Goal: Find contact information: Find contact information

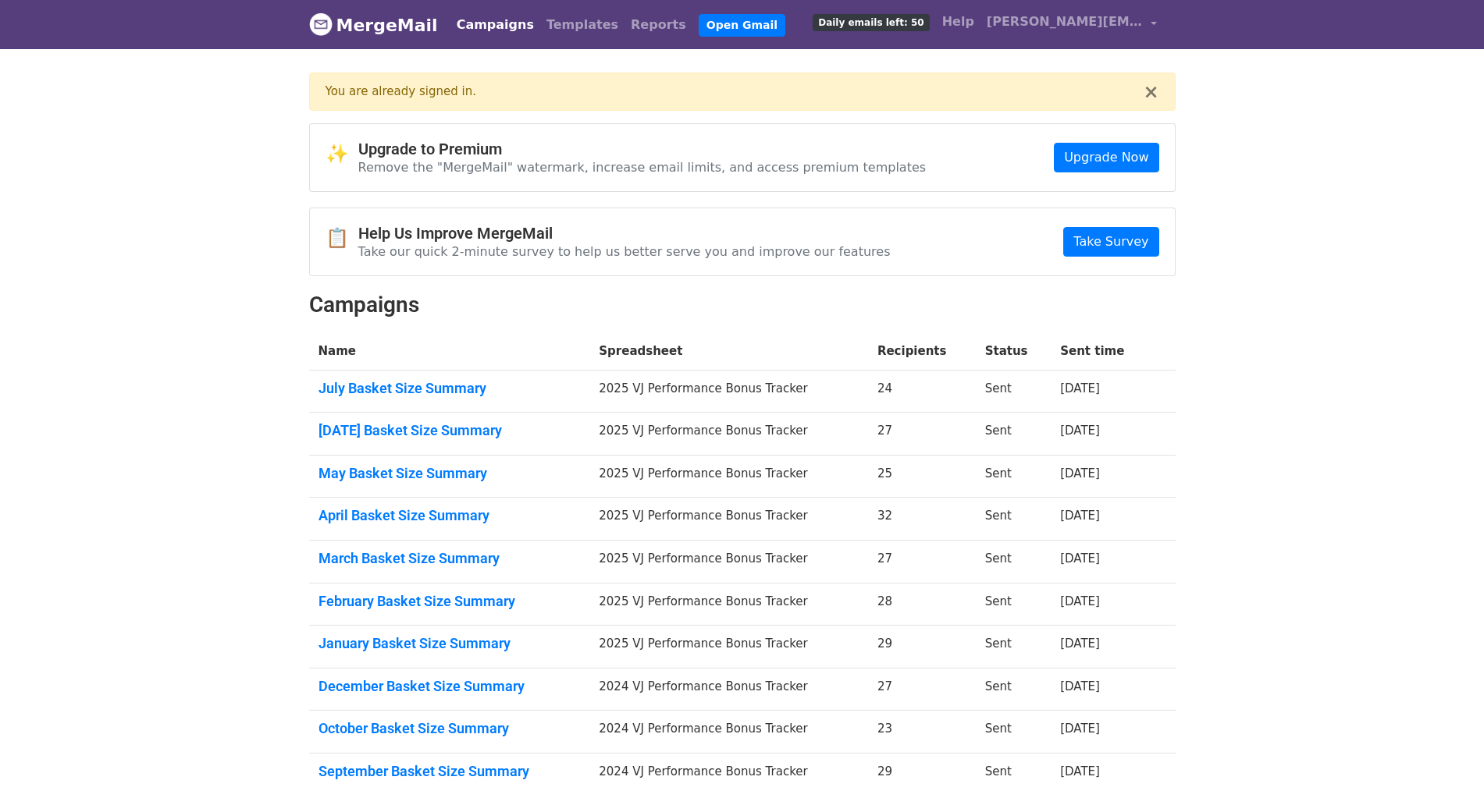
scroll to position [55, 0]
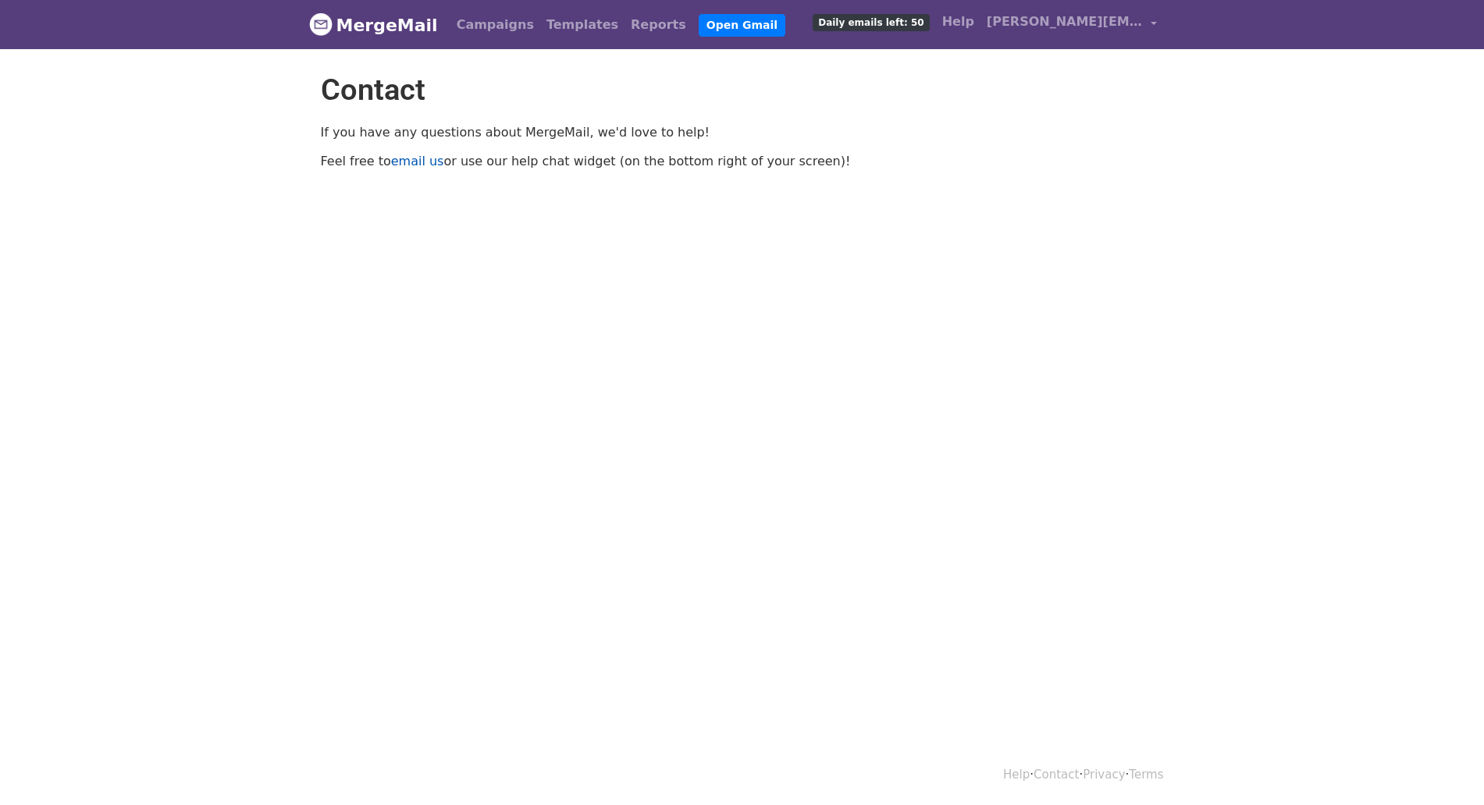
click at [410, 154] on link "email us" at bounding box center [417, 161] width 53 height 15
click at [469, 26] on link "Campaigns" at bounding box center [495, 24] width 90 height 31
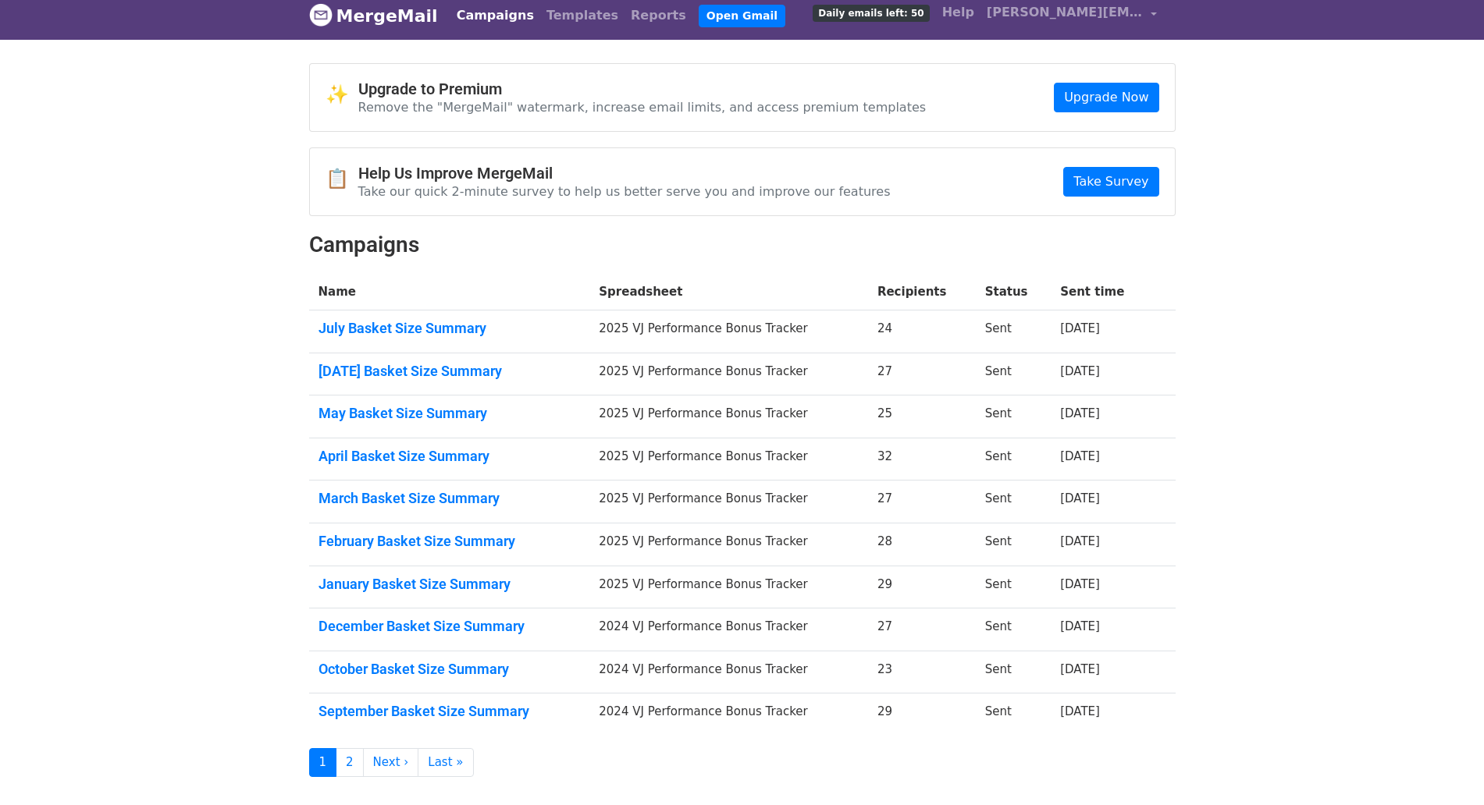
scroll to position [12, 0]
